Goal: Book appointment/travel/reservation

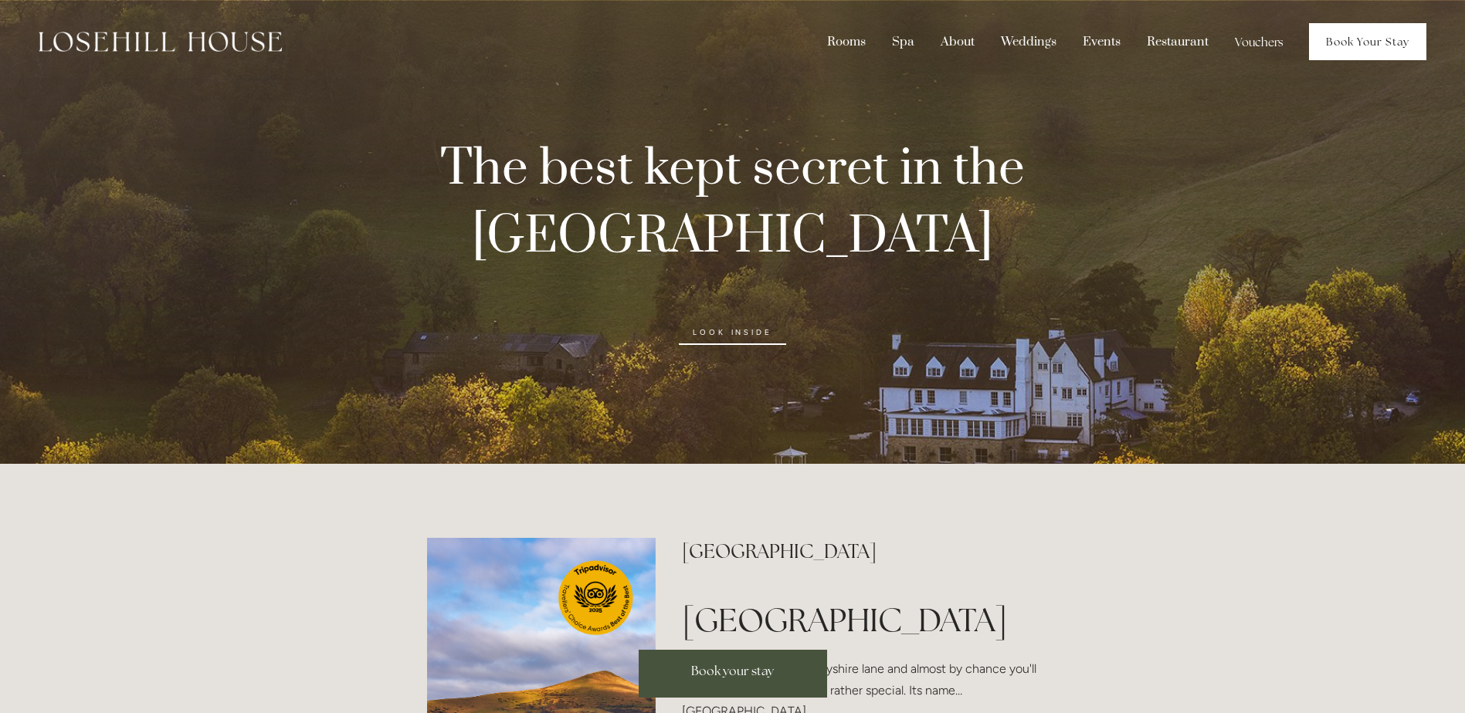
click at [1377, 49] on link "Book Your Stay" at bounding box center [1367, 41] width 117 height 37
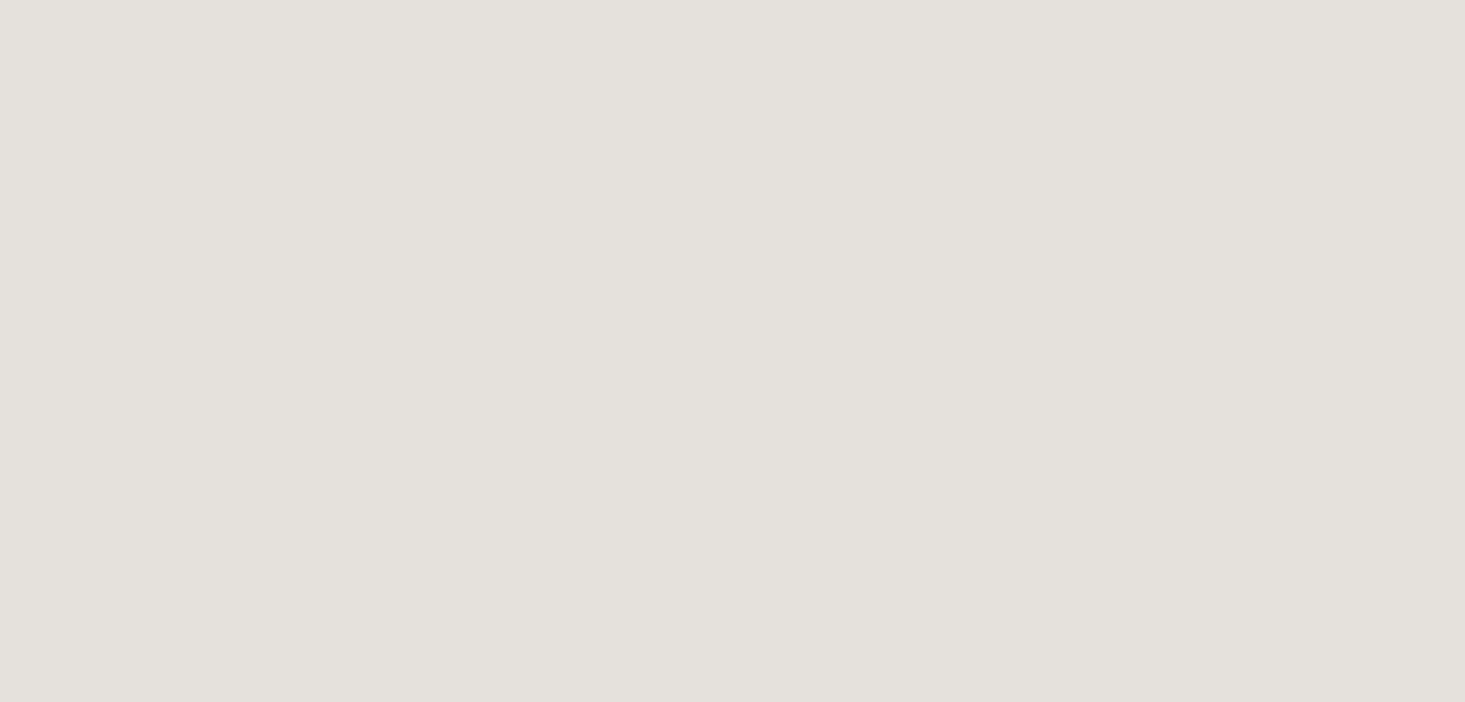
scroll to position [2162, 0]
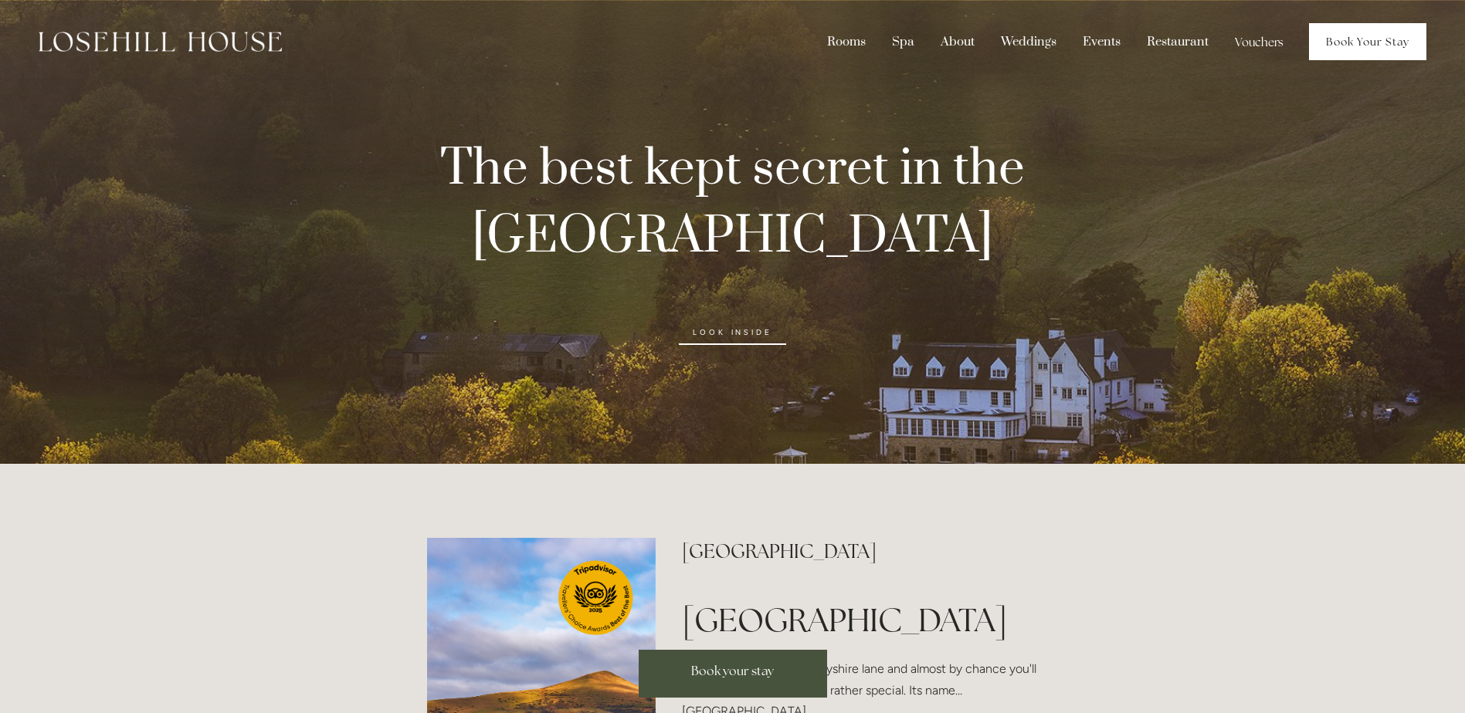
click at [1391, 43] on link "Book Your Stay" at bounding box center [1367, 41] width 117 height 37
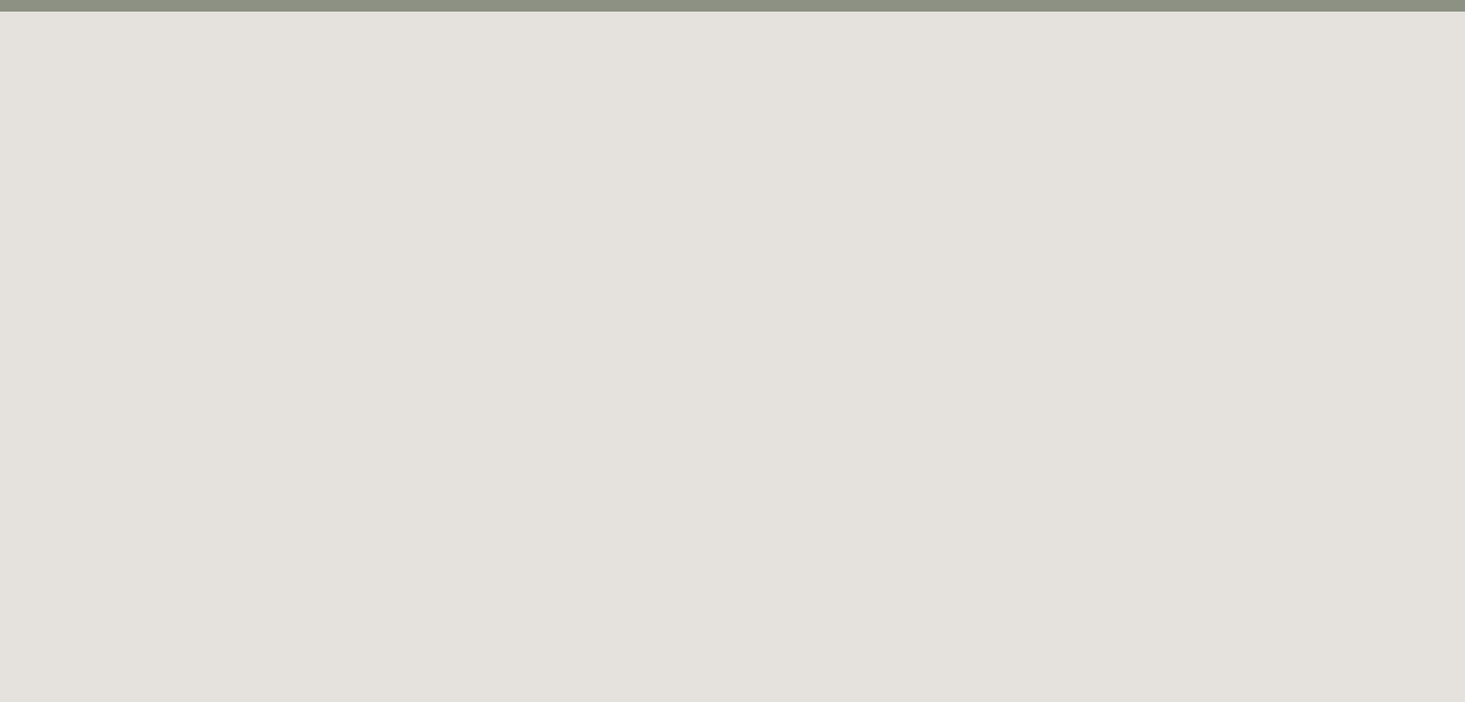
scroll to position [84, 0]
